Goal: Task Accomplishment & Management: Manage account settings

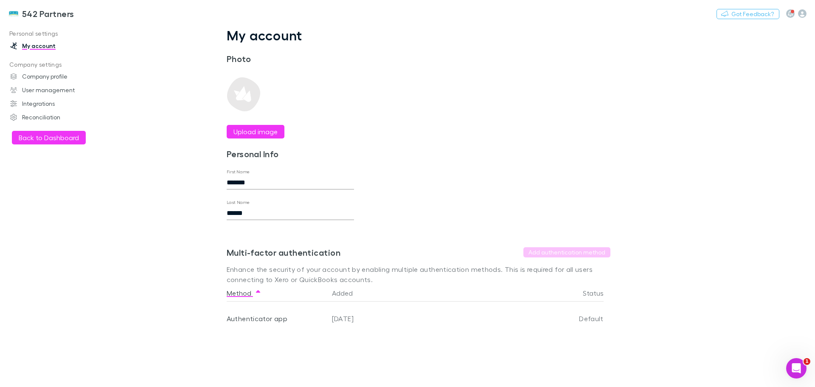
click at [56, 134] on button "Back to Dashboard" at bounding box center [49, 138] width 74 height 14
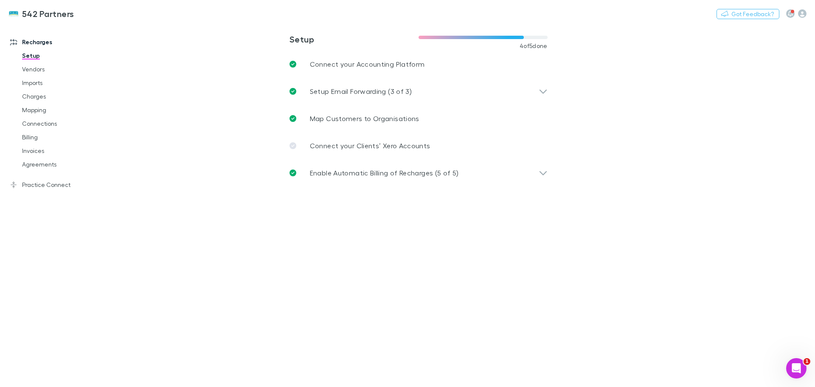
click at [31, 95] on link "Charges" at bounding box center [64, 97] width 101 height 14
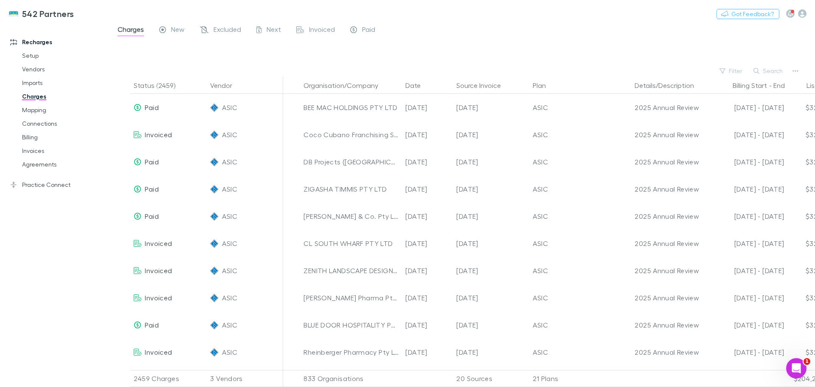
click at [776, 67] on button "Search" at bounding box center [768, 71] width 39 height 10
type input "*"
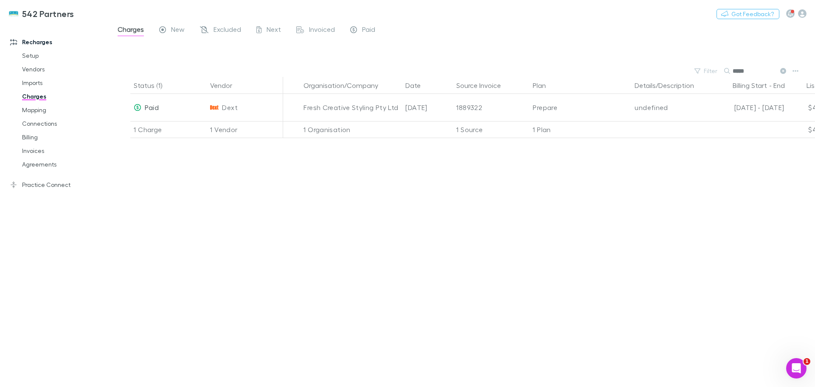
type input "*****"
click at [28, 138] on link "Billing" at bounding box center [64, 137] width 101 height 14
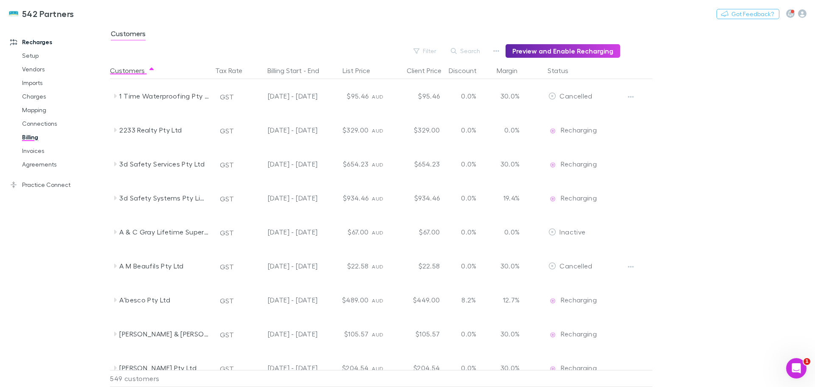
click at [497, 50] on icon "button" at bounding box center [496, 51] width 6 height 7
click at [685, 100] on div at bounding box center [407, 193] width 815 height 387
drag, startPoint x: 460, startPoint y: 46, endPoint x: 485, endPoint y: 53, distance: 25.7
click at [464, 47] on button "Search" at bounding box center [465, 51] width 39 height 10
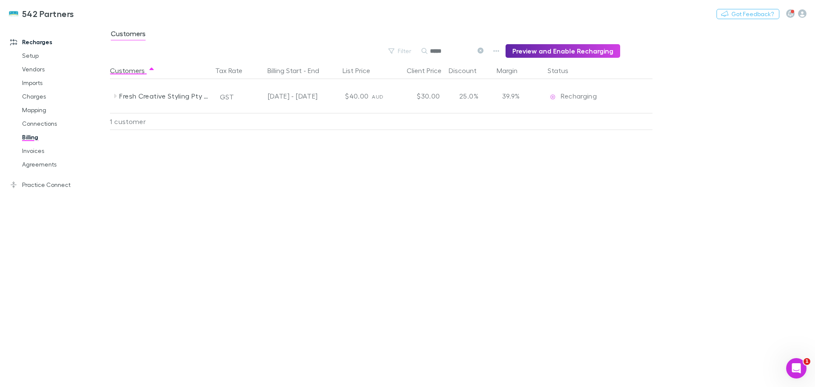
type input "*****"
click at [116, 99] on icon at bounding box center [115, 96] width 7 height 7
click at [27, 149] on link "Invoices" at bounding box center [64, 151] width 101 height 14
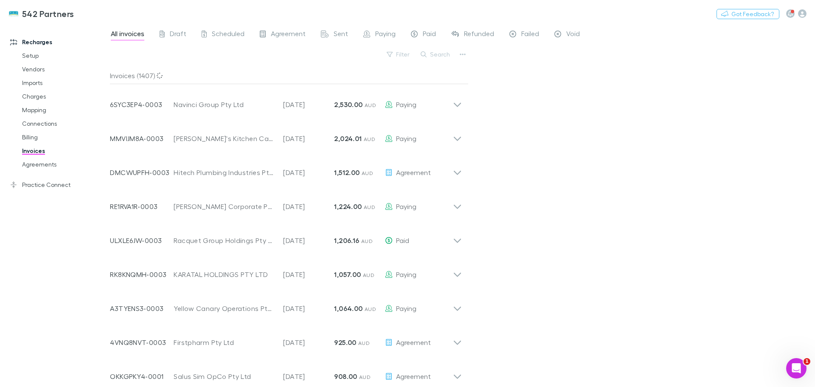
click at [440, 56] on button "Search" at bounding box center [435, 54] width 39 height 10
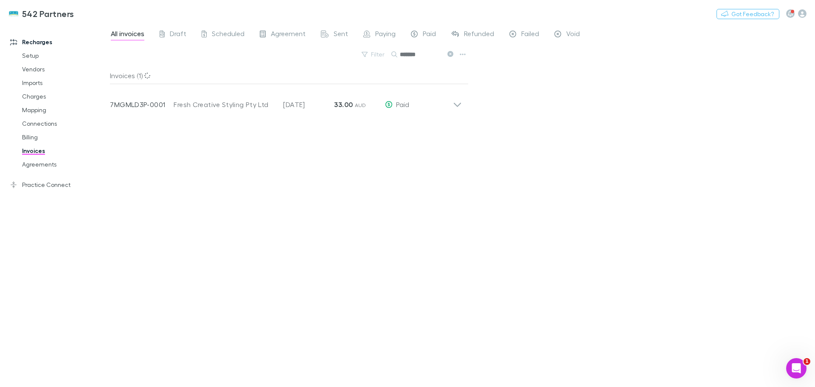
type input "*******"
click at [457, 110] on div "Invoice Number 7MGMLD3P-0001 Customer Fresh Creative Styling Pty Ltd Invoice Da…" at bounding box center [285, 101] width 365 height 34
click at [457, 107] on icon at bounding box center [457, 101] width 9 height 17
click at [457, 104] on icon at bounding box center [457, 101] width 9 height 17
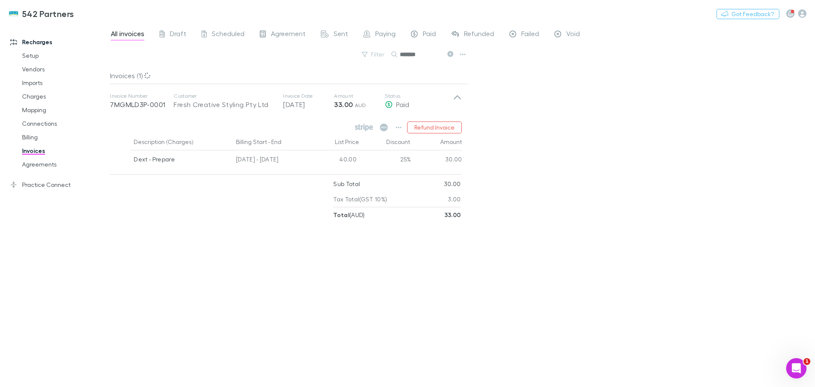
click at [437, 126] on button "Refund Invoice" at bounding box center [434, 127] width 55 height 12
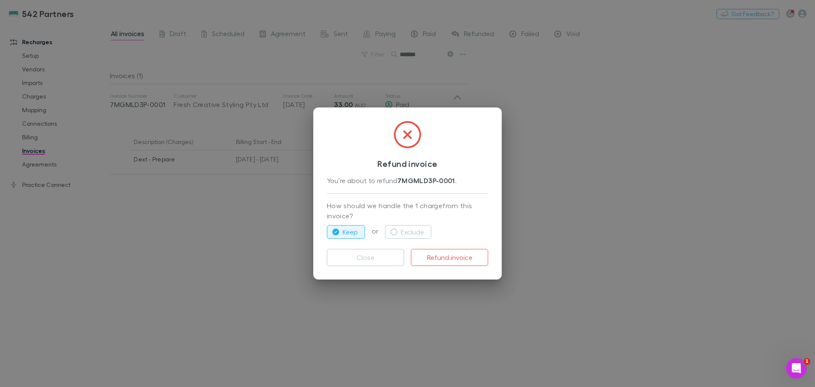
click at [393, 230] on icon "button" at bounding box center [393, 231] width 7 height 7
click at [448, 256] on button "Refund invoice" at bounding box center [449, 257] width 77 height 17
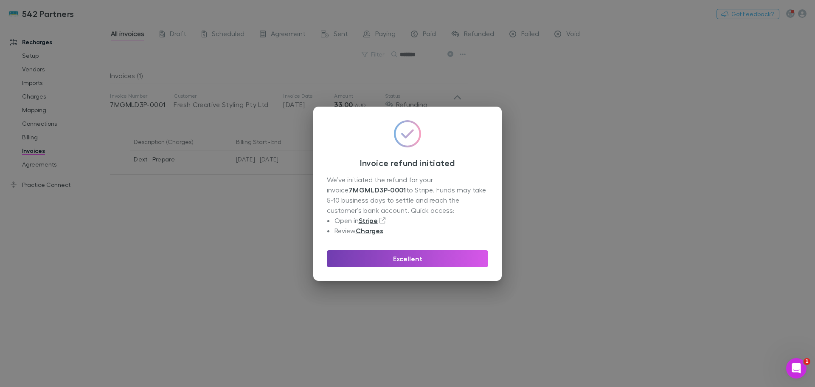
click at [430, 261] on button "Excellent" at bounding box center [407, 258] width 161 height 17
